Goal: Information Seeking & Learning: Get advice/opinions

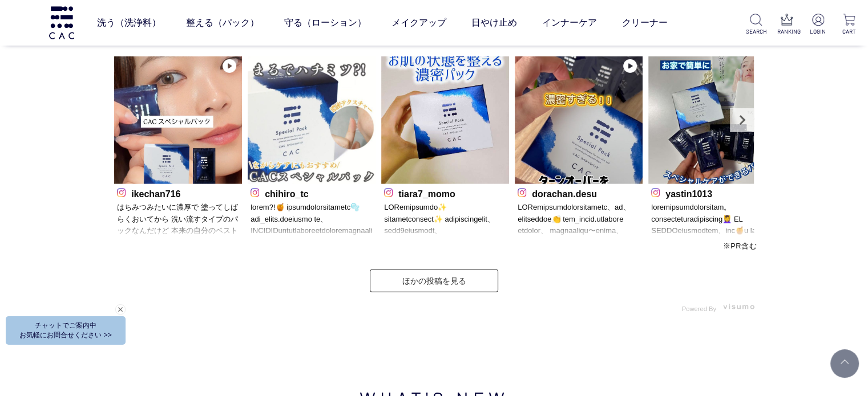
scroll to position [3480, 0]
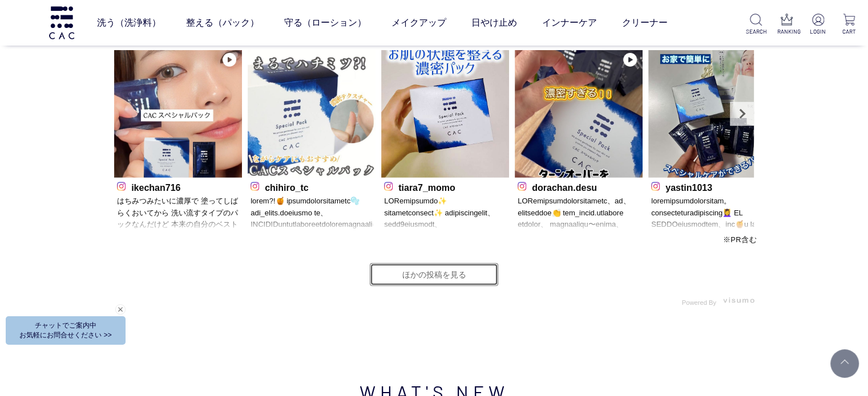
click at [413, 266] on link "ほかの投稿を見る" at bounding box center [434, 275] width 128 height 23
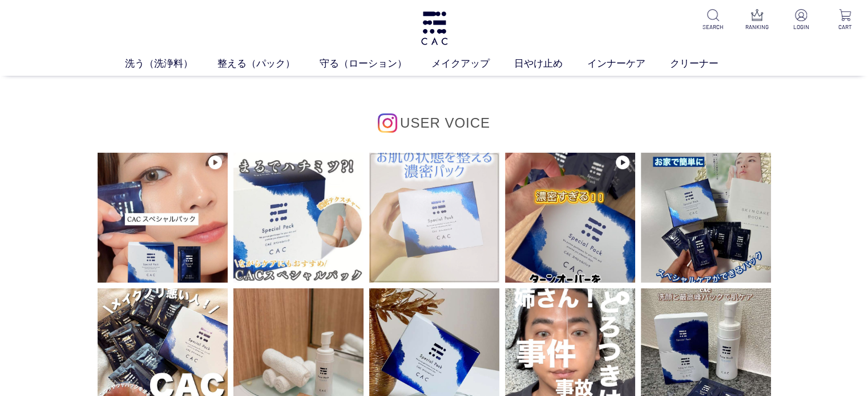
click at [416, 203] on img at bounding box center [434, 218] width 130 height 130
